Goal: Book appointment/travel/reservation

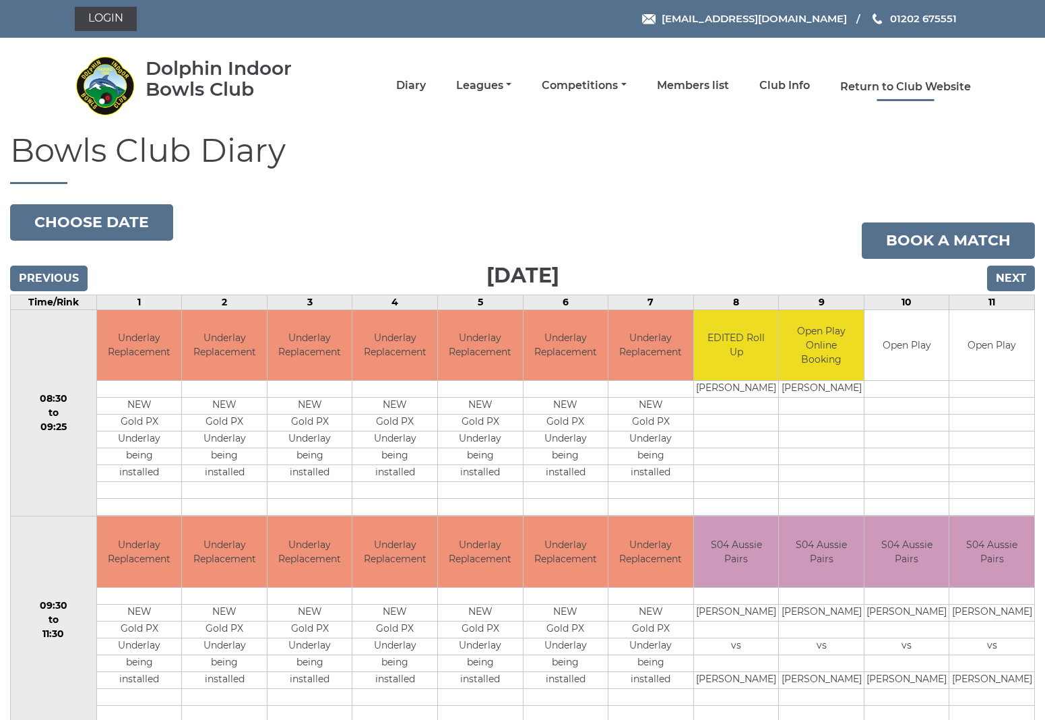
click at [903, 83] on link "Return to Club Website" at bounding box center [905, 87] width 131 height 15
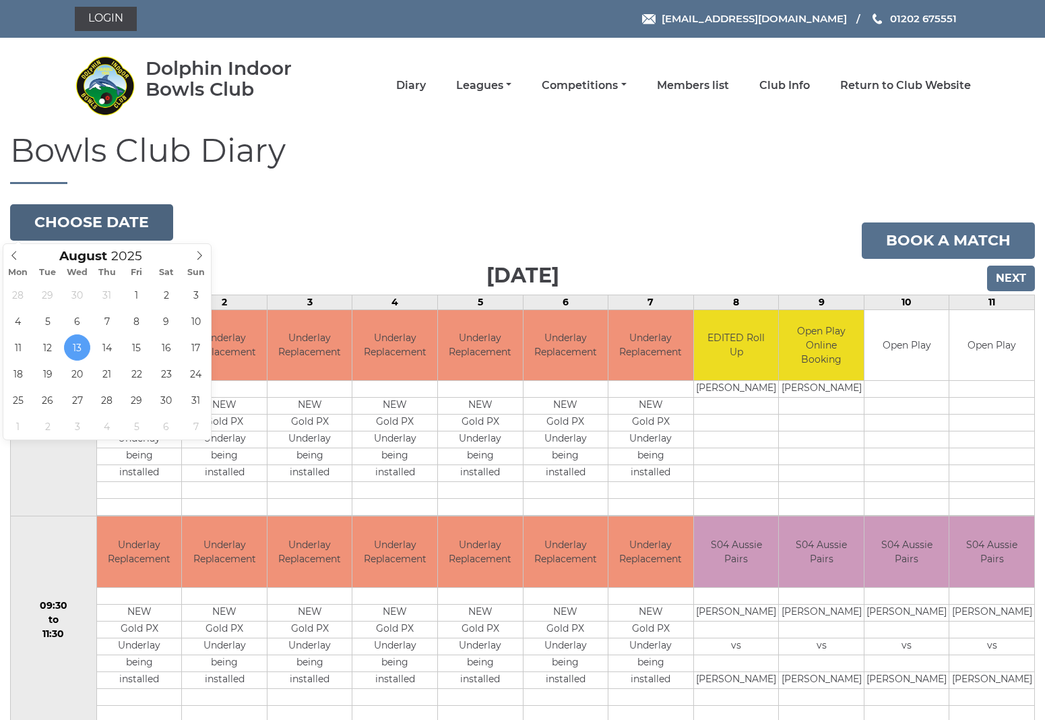
click at [68, 226] on button "Choose date" at bounding box center [91, 222] width 163 height 36
type input "2025-08-18"
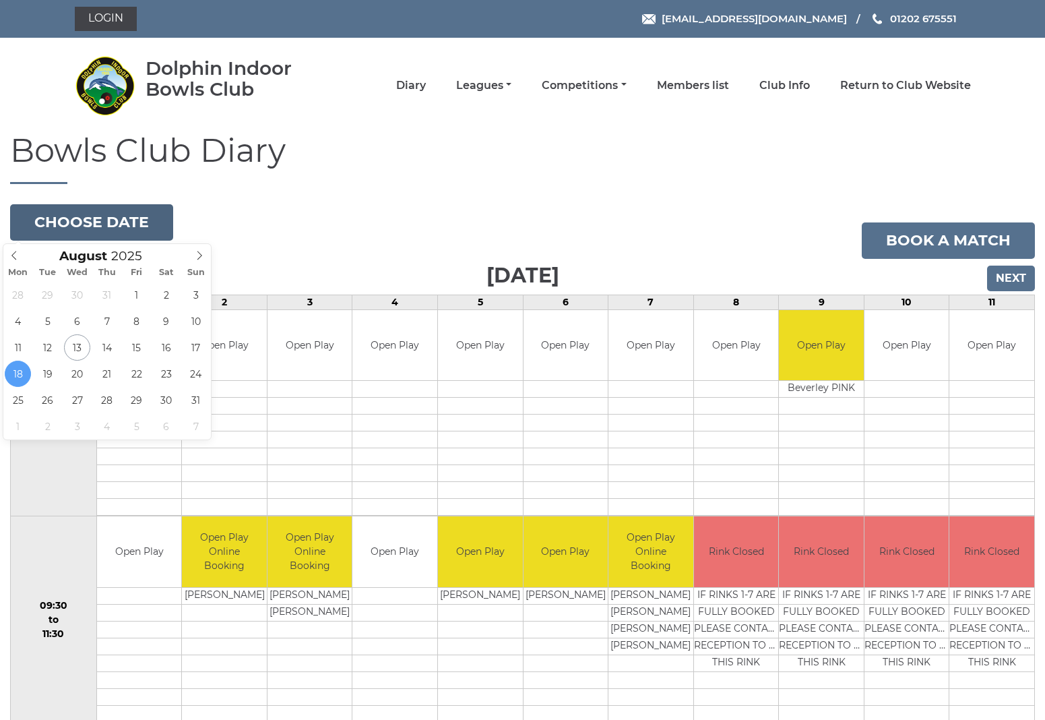
click at [59, 225] on button "Choose date" at bounding box center [91, 222] width 163 height 36
type input "[DATE]"
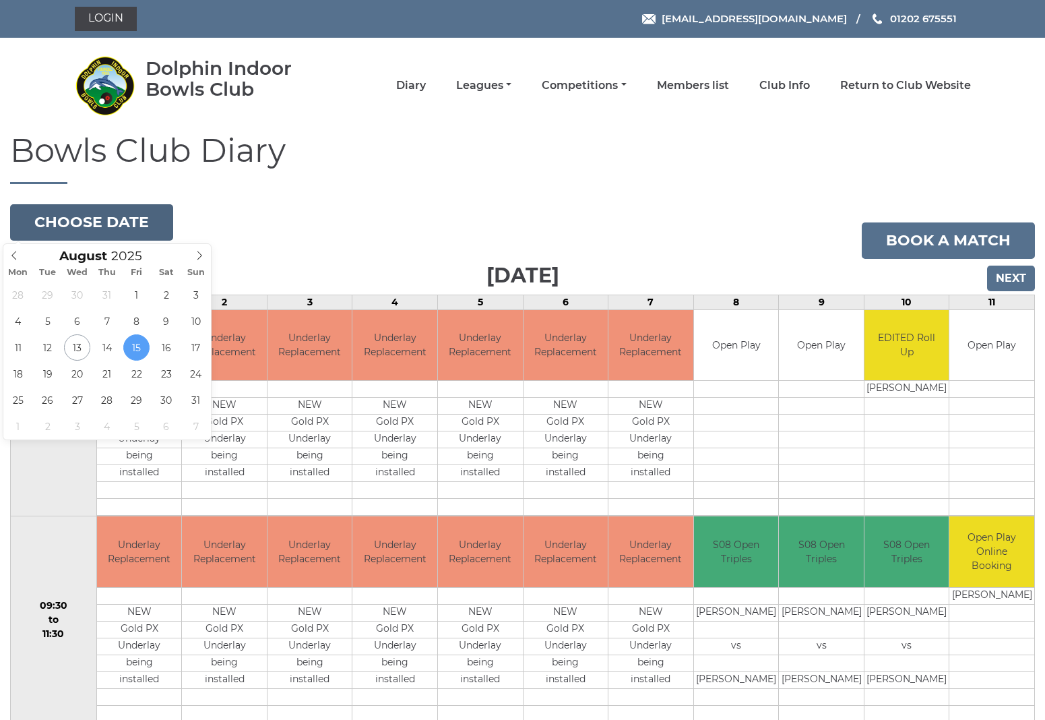
click at [67, 226] on button "Choose date" at bounding box center [91, 222] width 163 height 36
type input "2025-08-08"
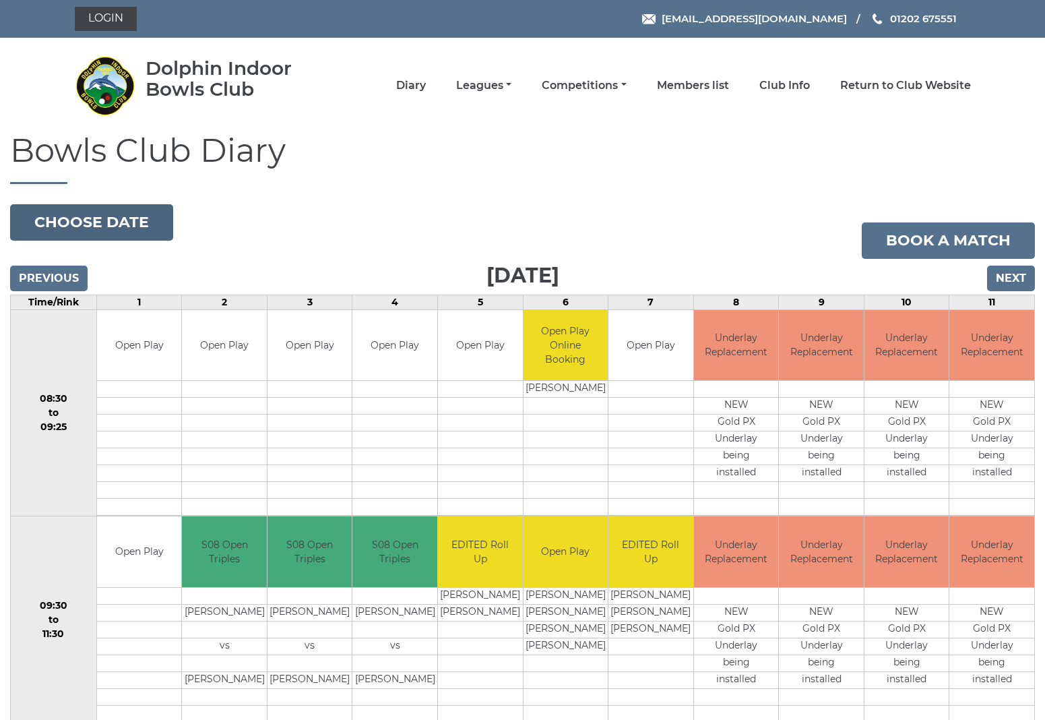
click at [126, 217] on button "Choose date" at bounding box center [91, 222] width 163 height 36
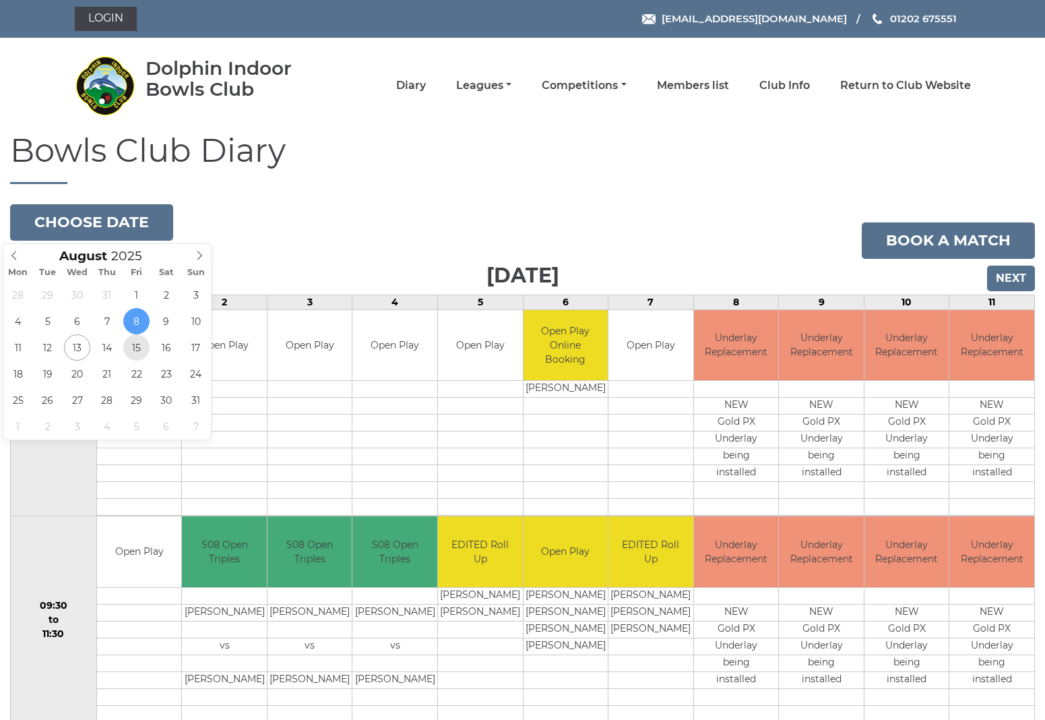
type input "[DATE]"
